Goal: Navigation & Orientation: Find specific page/section

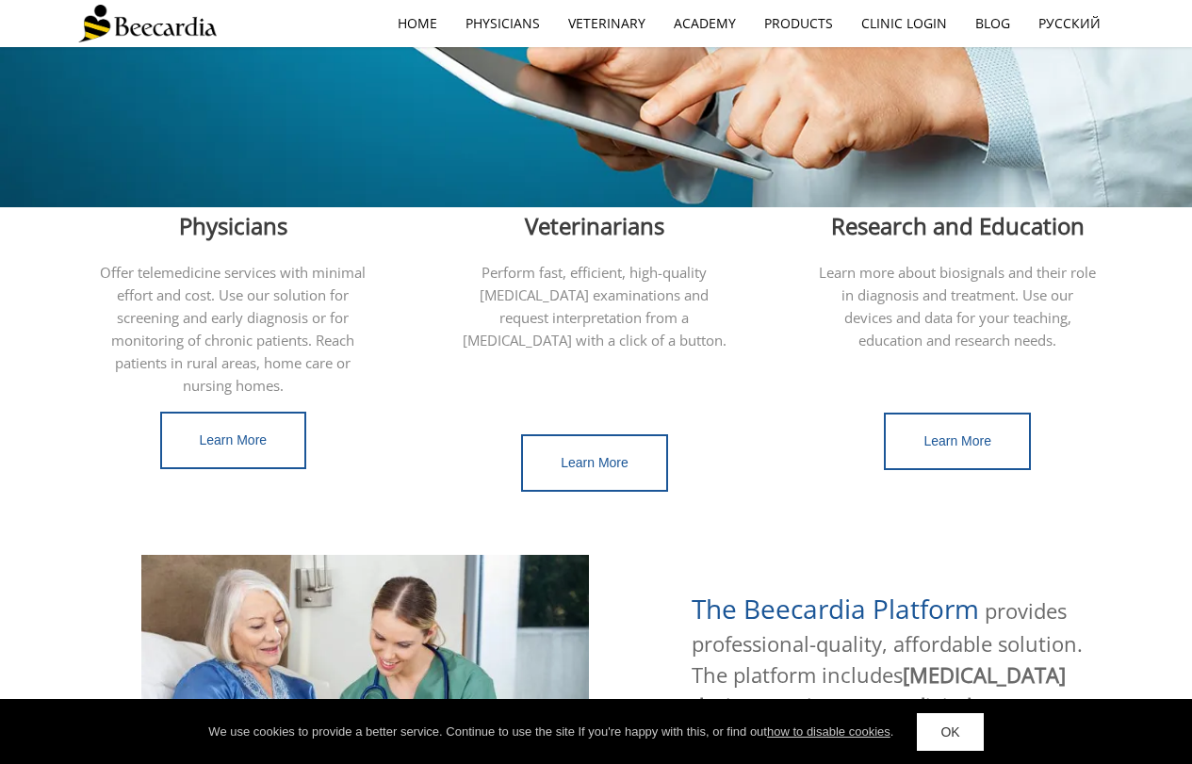
scroll to position [188, 0]
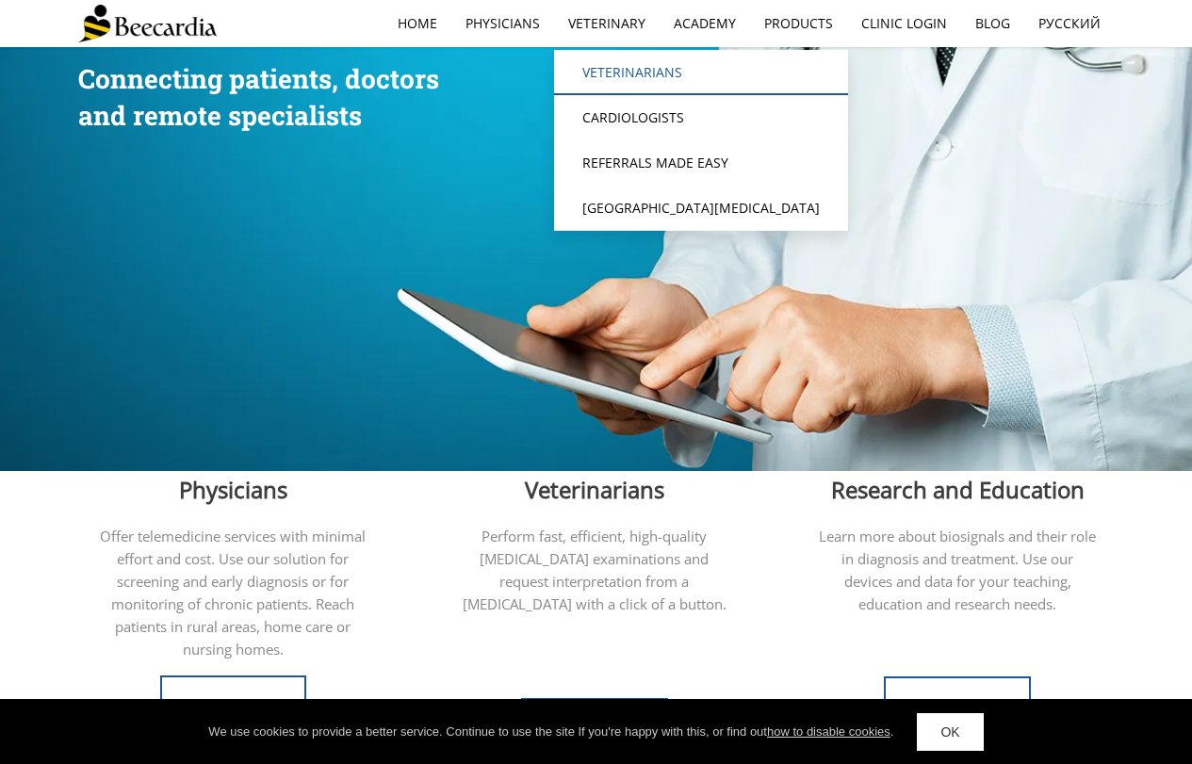
click at [623, 60] on link "Veterinarians" at bounding box center [701, 72] width 294 height 45
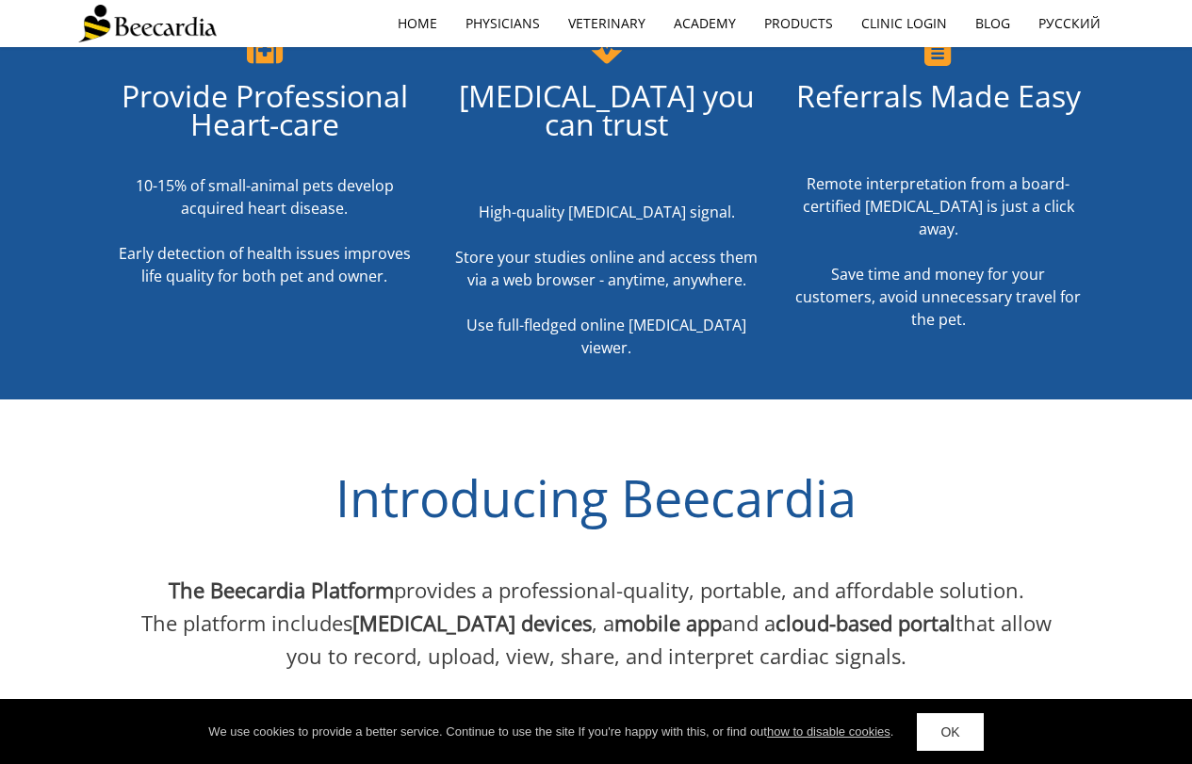
scroll to position [754, 0]
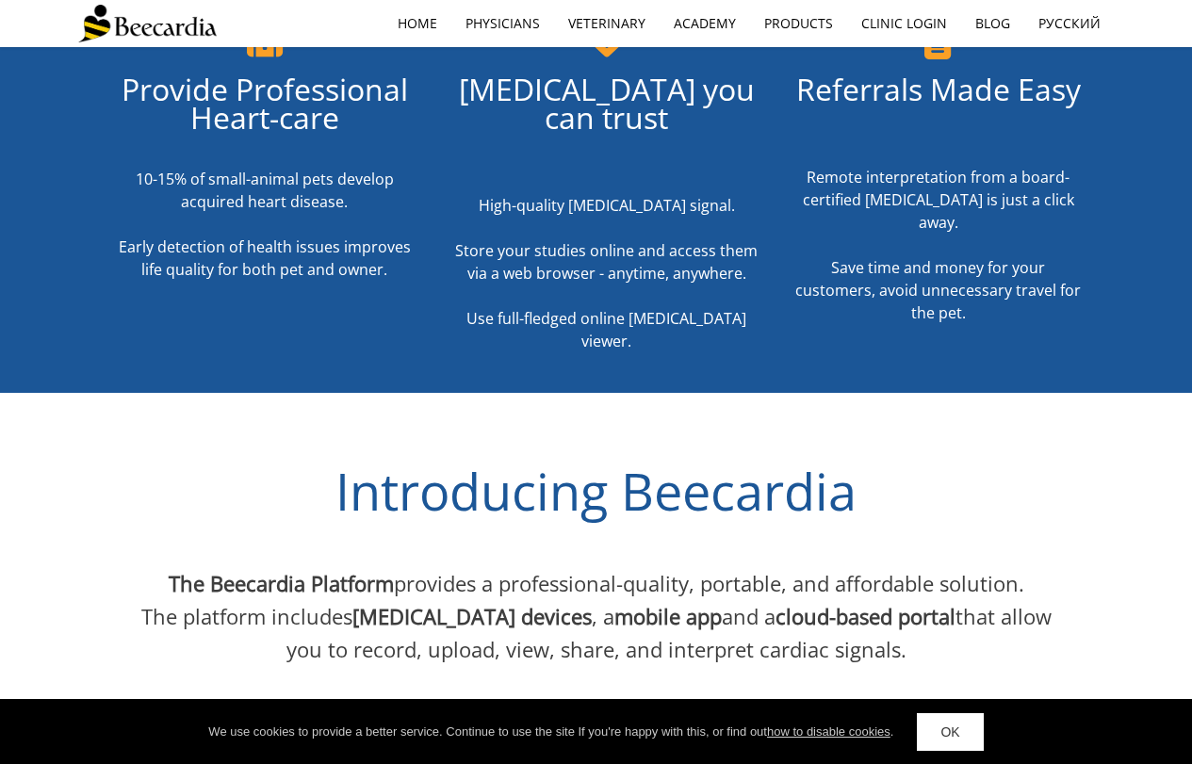
click at [933, 728] on link "OK" at bounding box center [950, 732] width 66 height 38
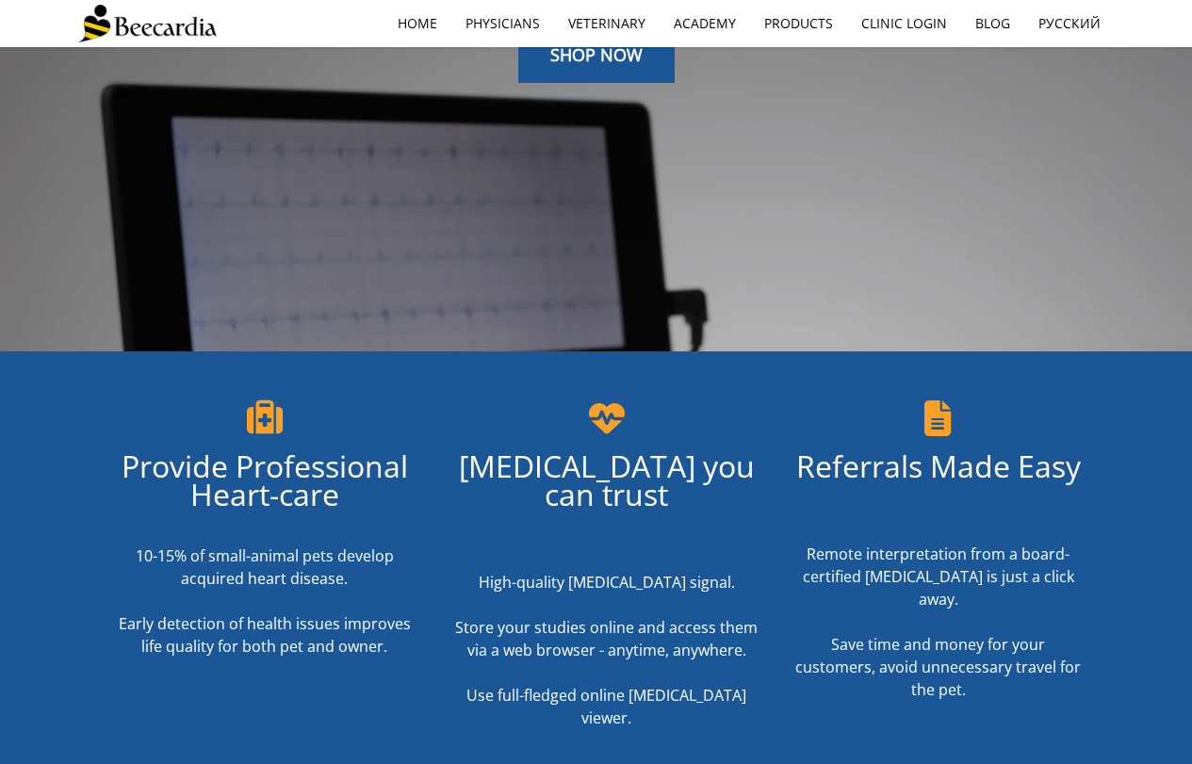
scroll to position [94, 0]
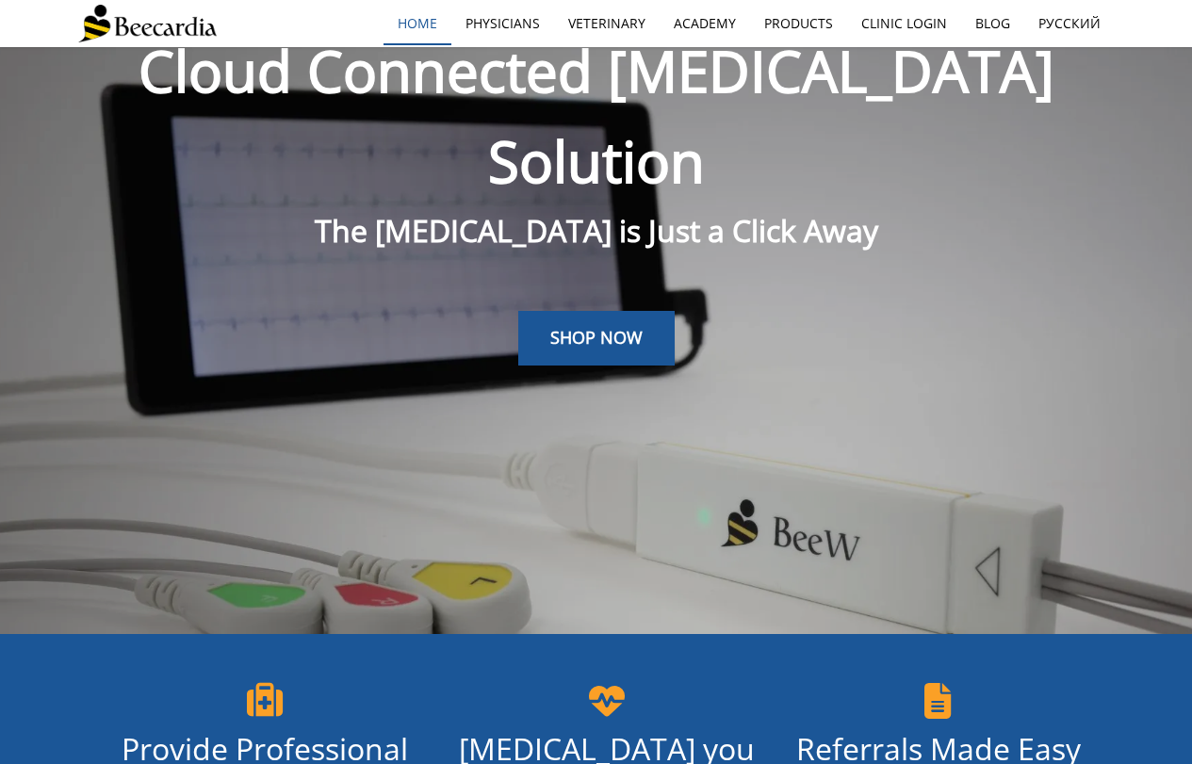
click at [413, 25] on link "home" at bounding box center [418, 23] width 68 height 43
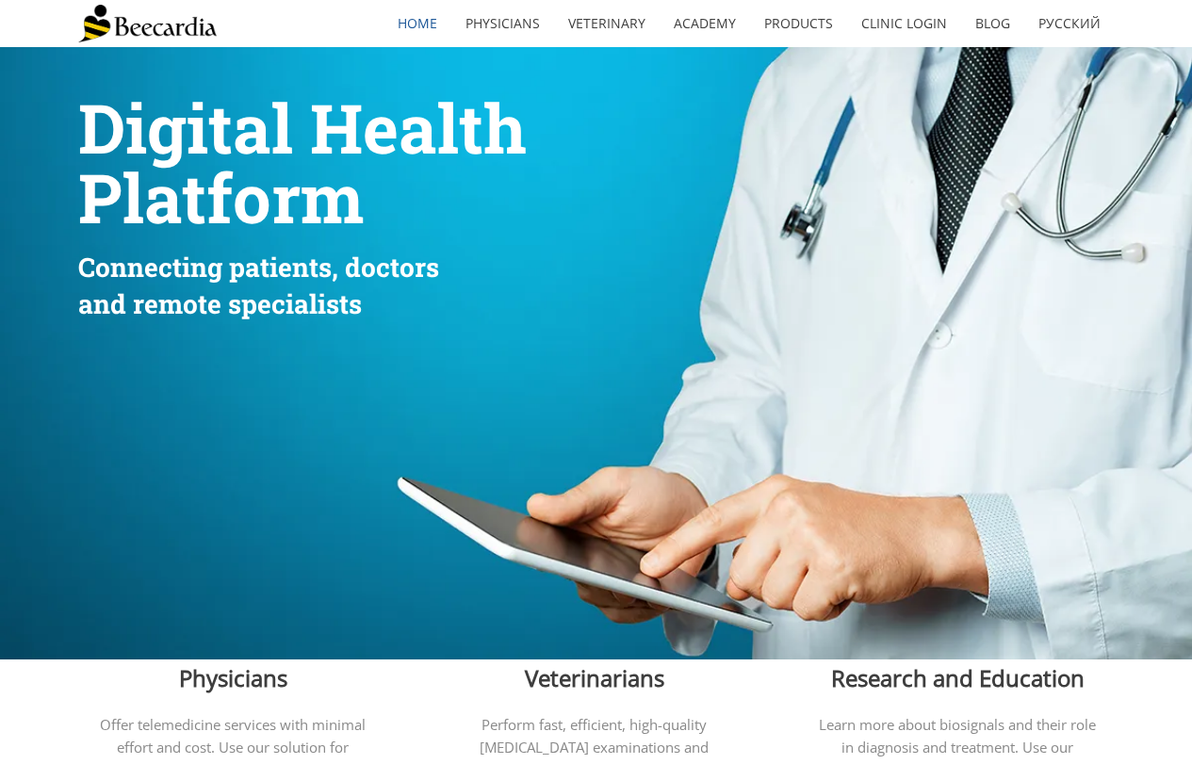
click at [336, 29] on div "home Physicians Veterinary Veterinarians Cardiologists Referrals Made Easy [GEO…" at bounding box center [596, 23] width 1037 height 47
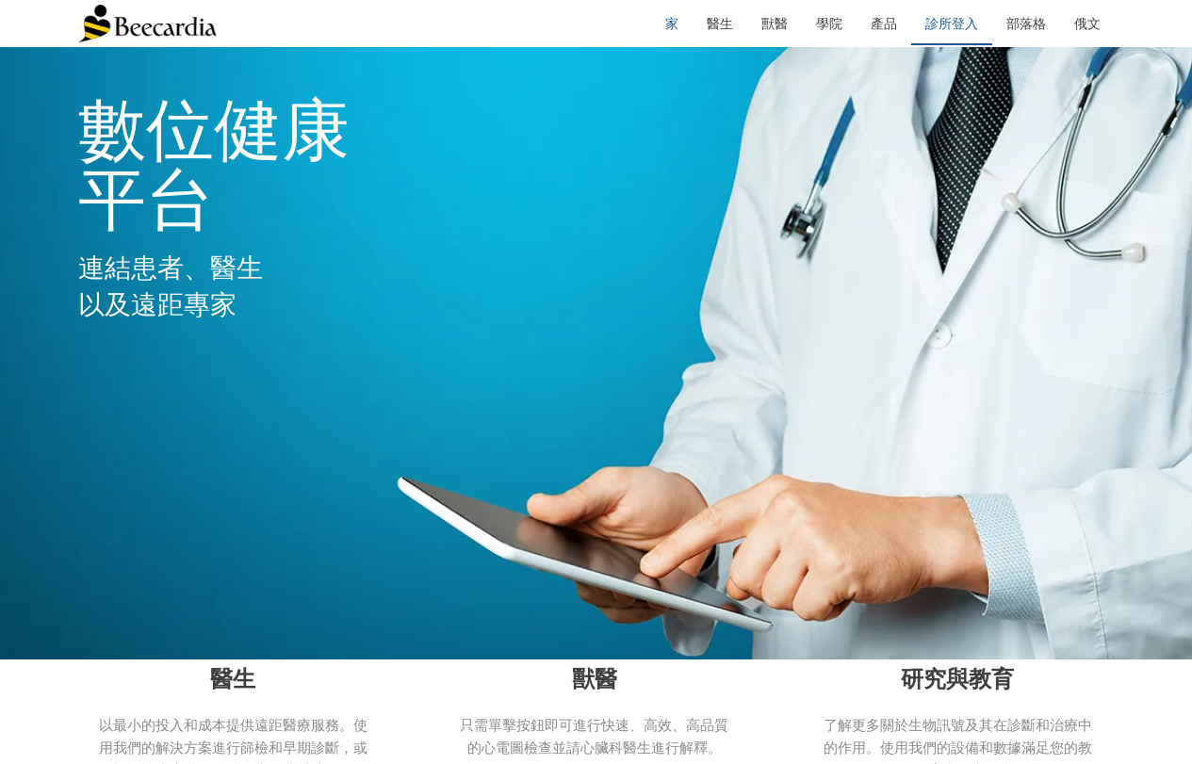
click at [955, 29] on font "診所登入" at bounding box center [951, 23] width 53 height 18
